Goal: Obtain resource: Download file/media

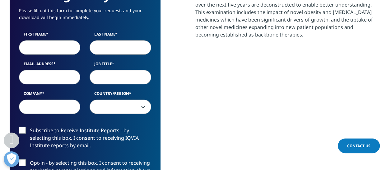
scroll to position [348, 0]
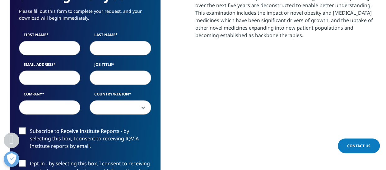
click at [61, 52] on input "First Name" at bounding box center [50, 48] width 62 height 14
type input "[PERSON_NAME]"
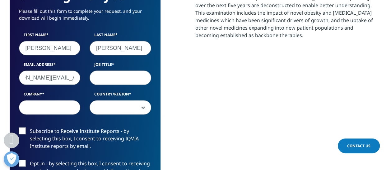
scroll to position [0, 28]
type input "[PERSON_NAME][EMAIL_ADDRESS][PERSON_NAME][DOMAIN_NAME]"
type input "Associate Director"
type input "UnitedHealthGroup"
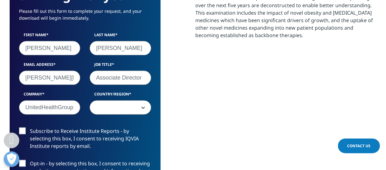
click at [143, 109] on span at bounding box center [120, 107] width 61 height 14
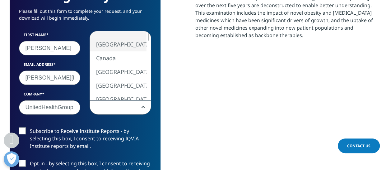
select select "[GEOGRAPHIC_DATA]"
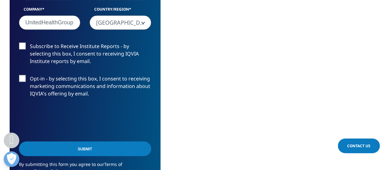
scroll to position [449, 0]
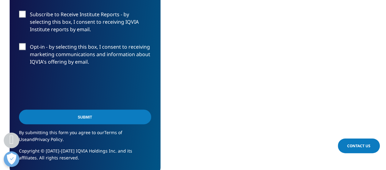
click at [78, 117] on input "Submit" at bounding box center [85, 116] width 132 height 15
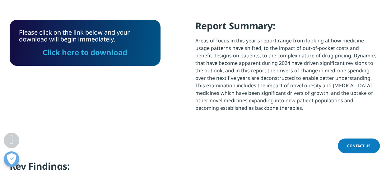
scroll to position [274, 0]
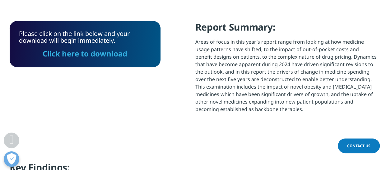
click at [96, 57] on link "Click here to download" at bounding box center [85, 53] width 85 height 10
